Goal: Task Accomplishment & Management: Manage account settings

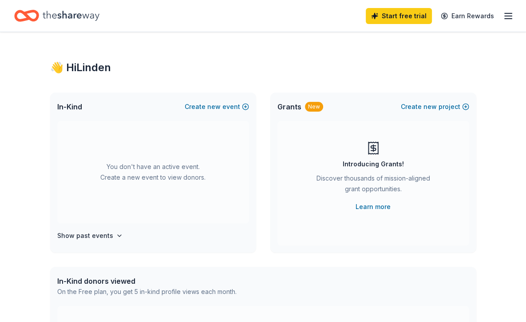
click at [299, 16] on icon "button" at bounding box center [508, 16] width 11 height 11
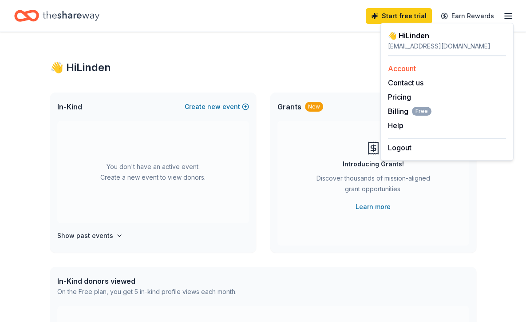
click at [299, 71] on link "Account" at bounding box center [402, 68] width 28 height 9
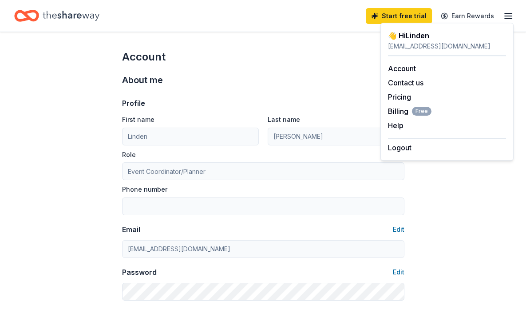
click at [64, 21] on icon "Home" at bounding box center [71, 16] width 57 height 18
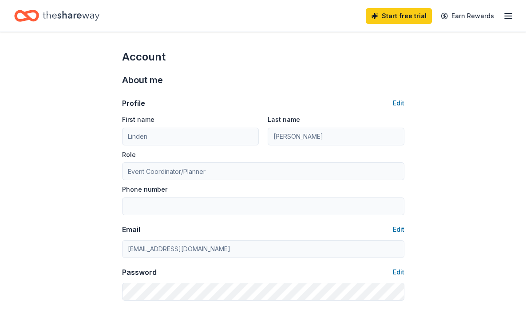
click at [37, 17] on icon "Home" at bounding box center [31, 15] width 14 height 9
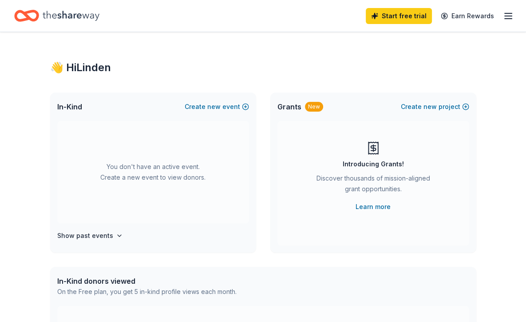
scroll to position [3, 0]
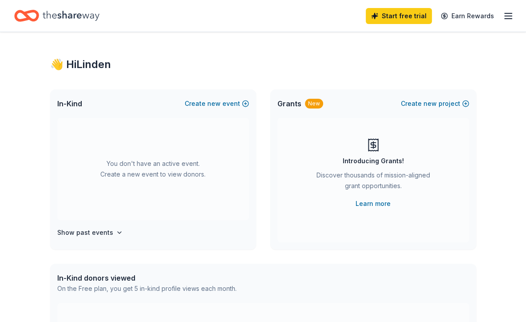
click at [111, 238] on div "You don't have an active event. Create a new event to view donors. Show past ev…" at bounding box center [153, 183] width 206 height 131
click at [116, 231] on icon "button" at bounding box center [119, 232] width 7 height 7
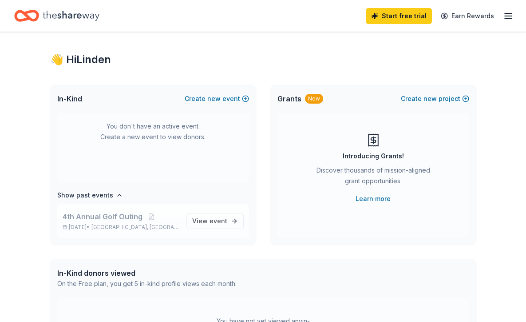
scroll to position [8, 0]
click at [113, 228] on span "[GEOGRAPHIC_DATA], [GEOGRAPHIC_DATA]" at bounding box center [136, 226] width 88 height 7
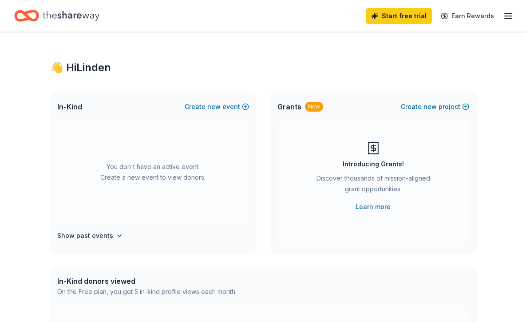
click at [515, 15] on div "Start free trial Earn Rewards" at bounding box center [263, 16] width 526 height 32
click at [514, 15] on div "Start free trial Earn Rewards" at bounding box center [263, 16] width 526 height 32
click at [510, 16] on line "button" at bounding box center [508, 16] width 7 height 0
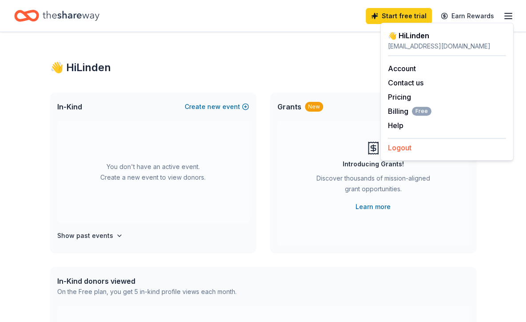
click at [396, 152] on button "Logout" at bounding box center [400, 147] width 24 height 11
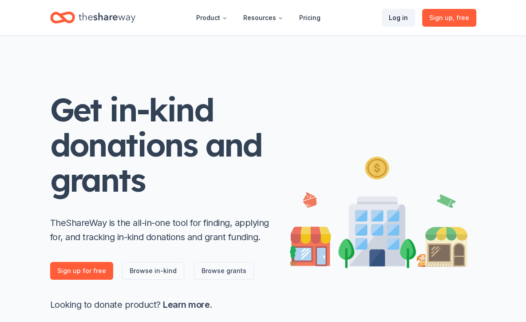
click at [410, 18] on link "Log in" at bounding box center [398, 18] width 33 height 18
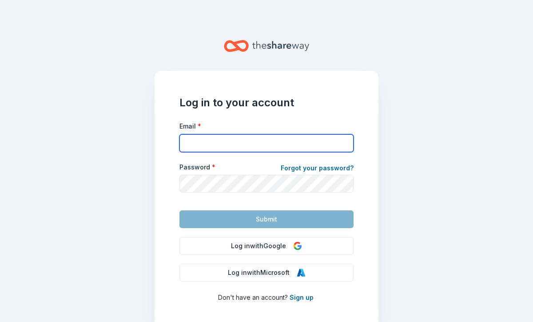
click at [257, 147] on input "Email *" at bounding box center [266, 143] width 174 height 18
type input "[EMAIL_ADDRESS][DOMAIN_NAME]"
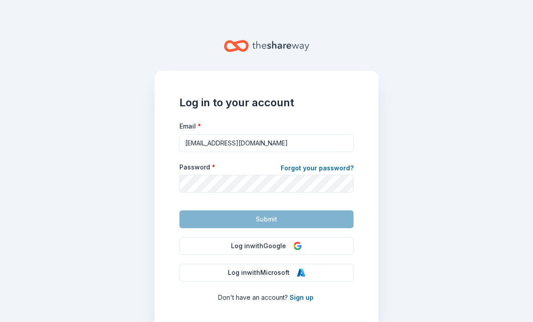
click at [159, 119] on div "Log in to your account Email * [EMAIL_ADDRESS][DOMAIN_NAME] Password * Forgot y…" at bounding box center [267, 199] width 224 height 257
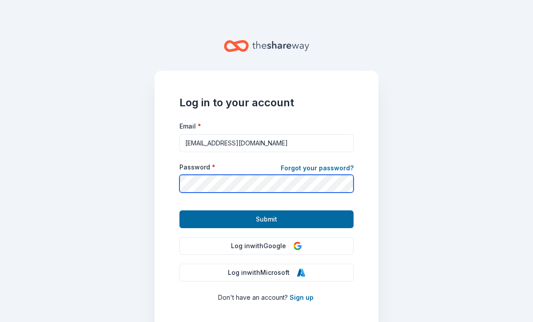
click at [179, 210] on button "Submit" at bounding box center [266, 219] width 174 height 18
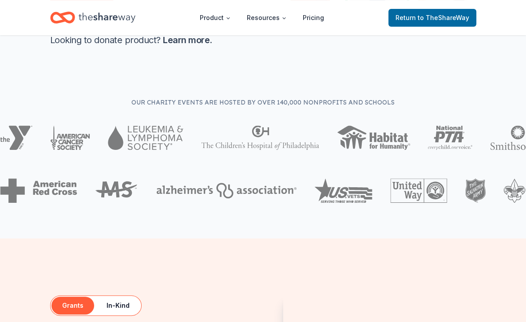
scroll to position [265, 0]
